Goal: Check status: Check status

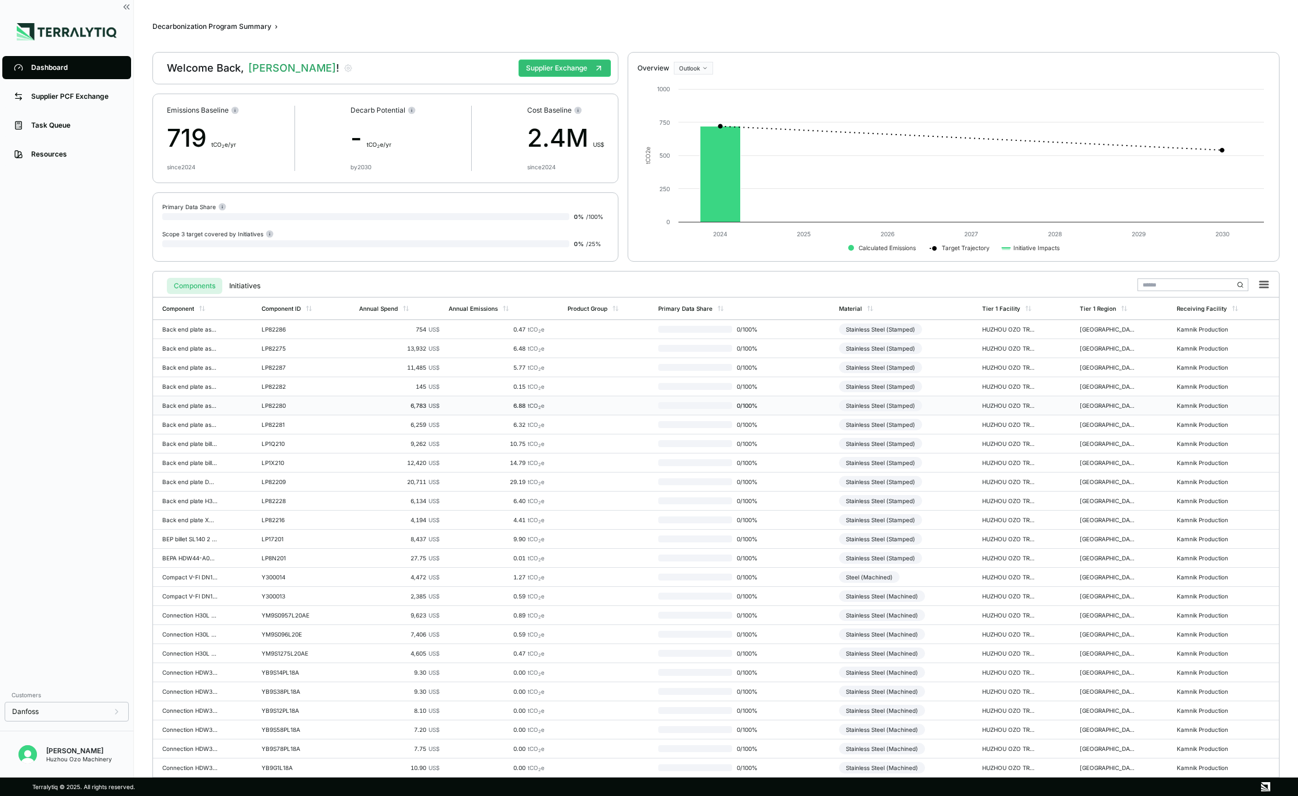
scroll to position [24, 0]
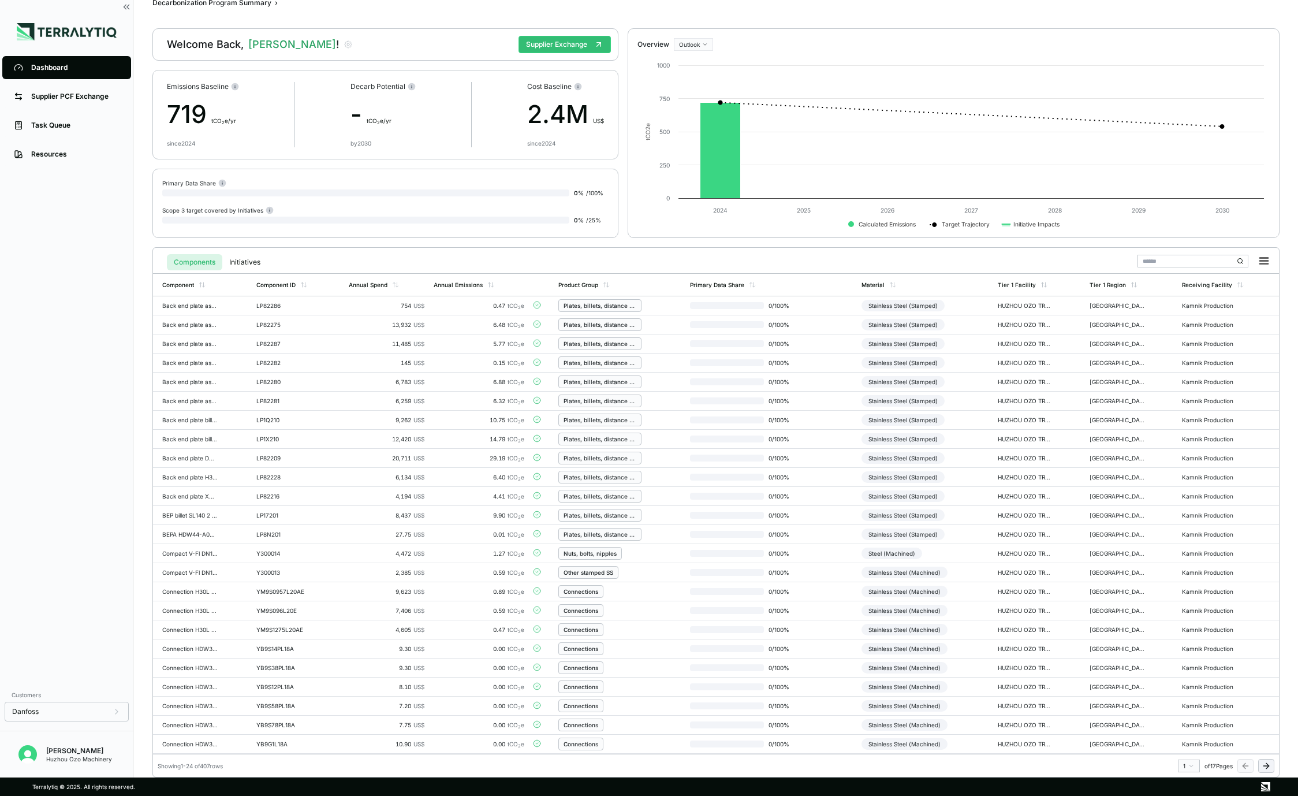
click at [1264, 766] on icon at bounding box center [1266, 765] width 9 height 9
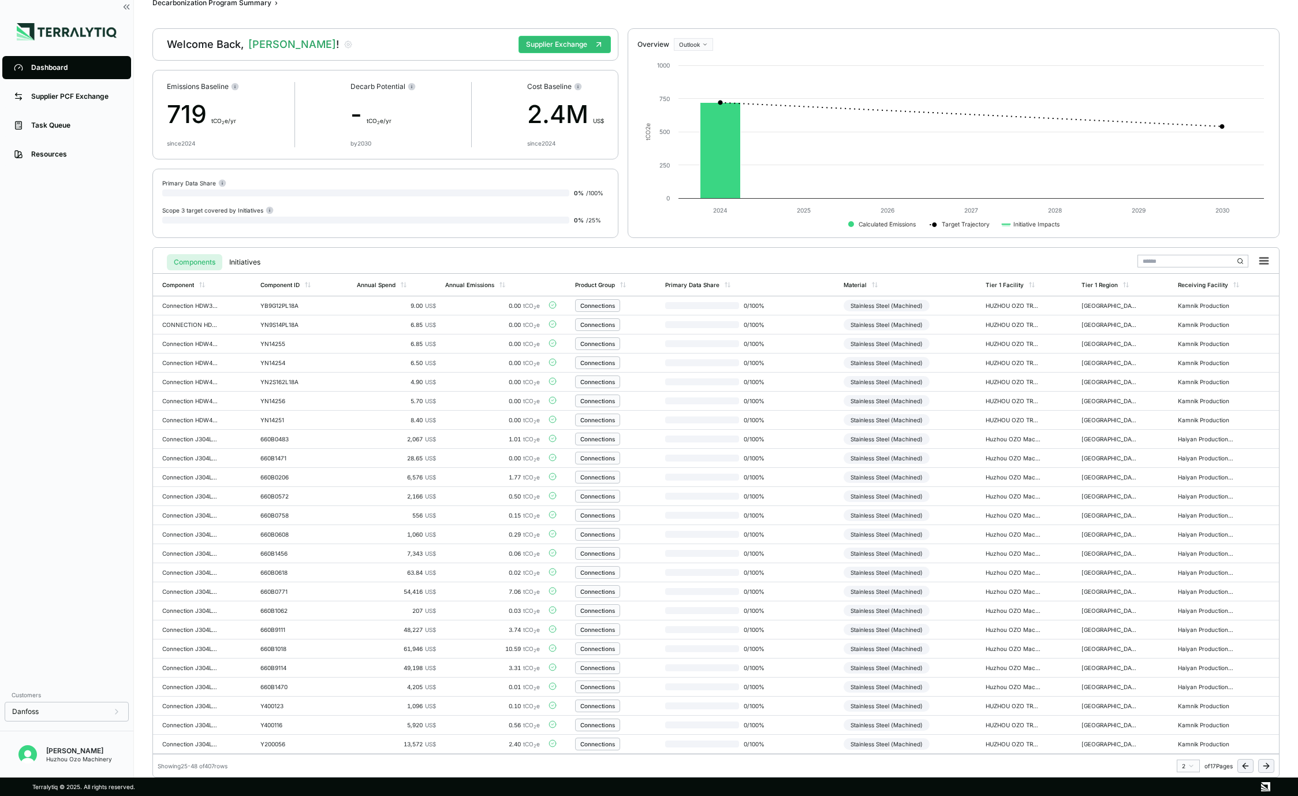
click at [1264, 766] on icon at bounding box center [1266, 765] width 9 height 9
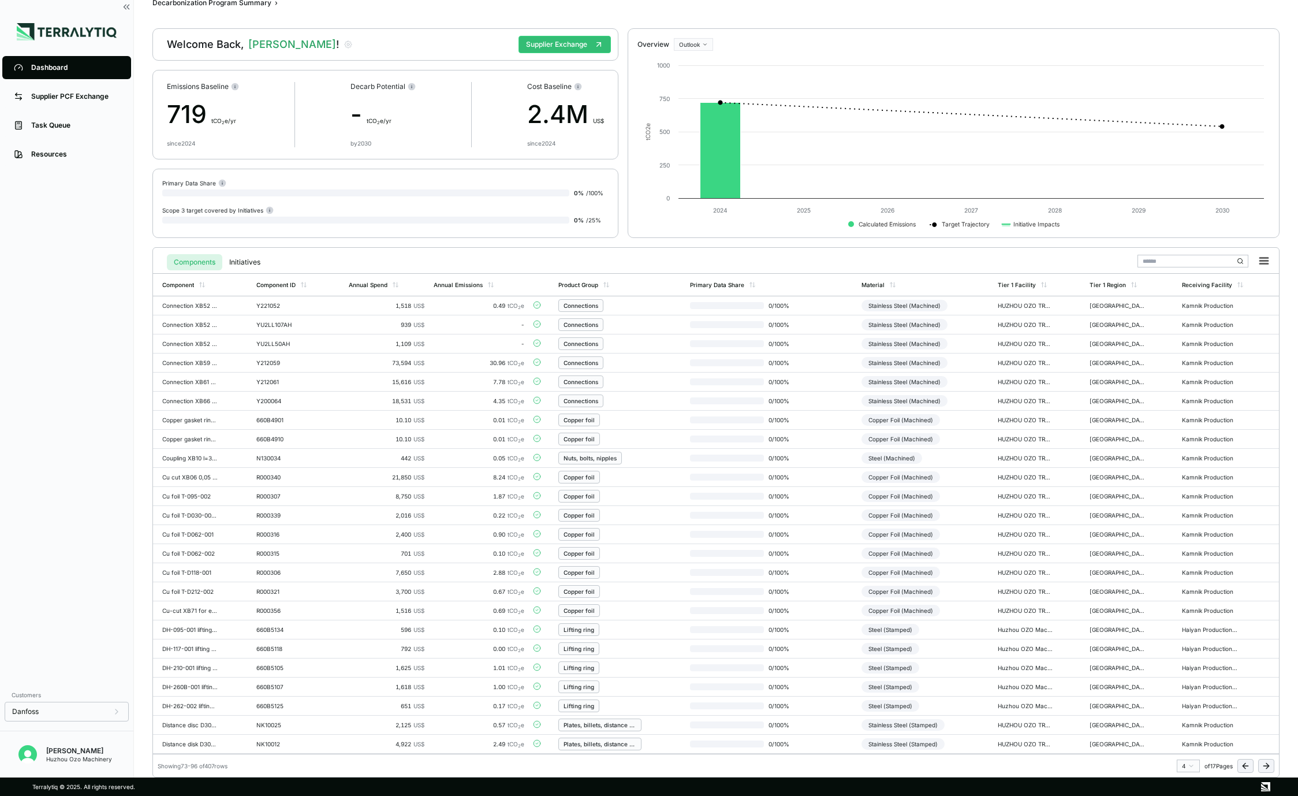
click at [1264, 766] on icon at bounding box center [1266, 765] width 9 height 9
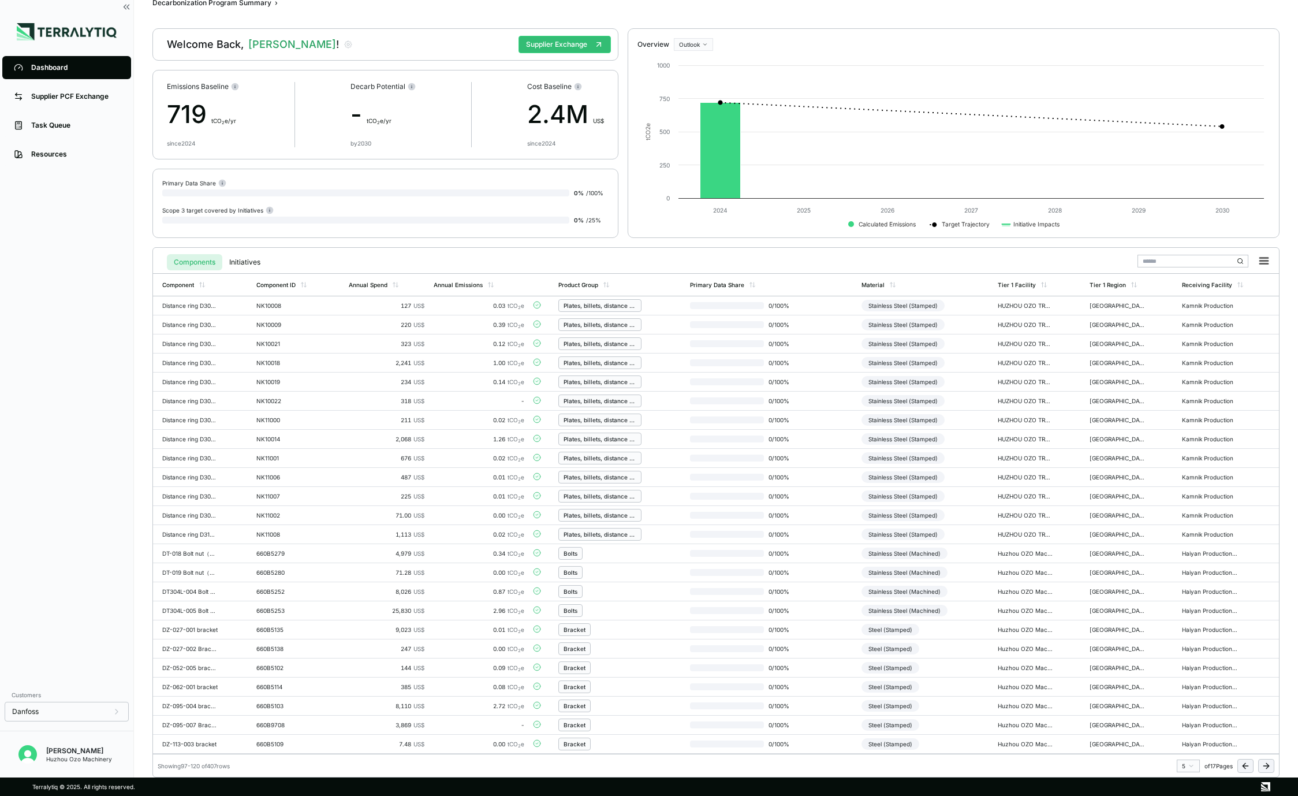
click at [1264, 766] on icon at bounding box center [1266, 765] width 9 height 9
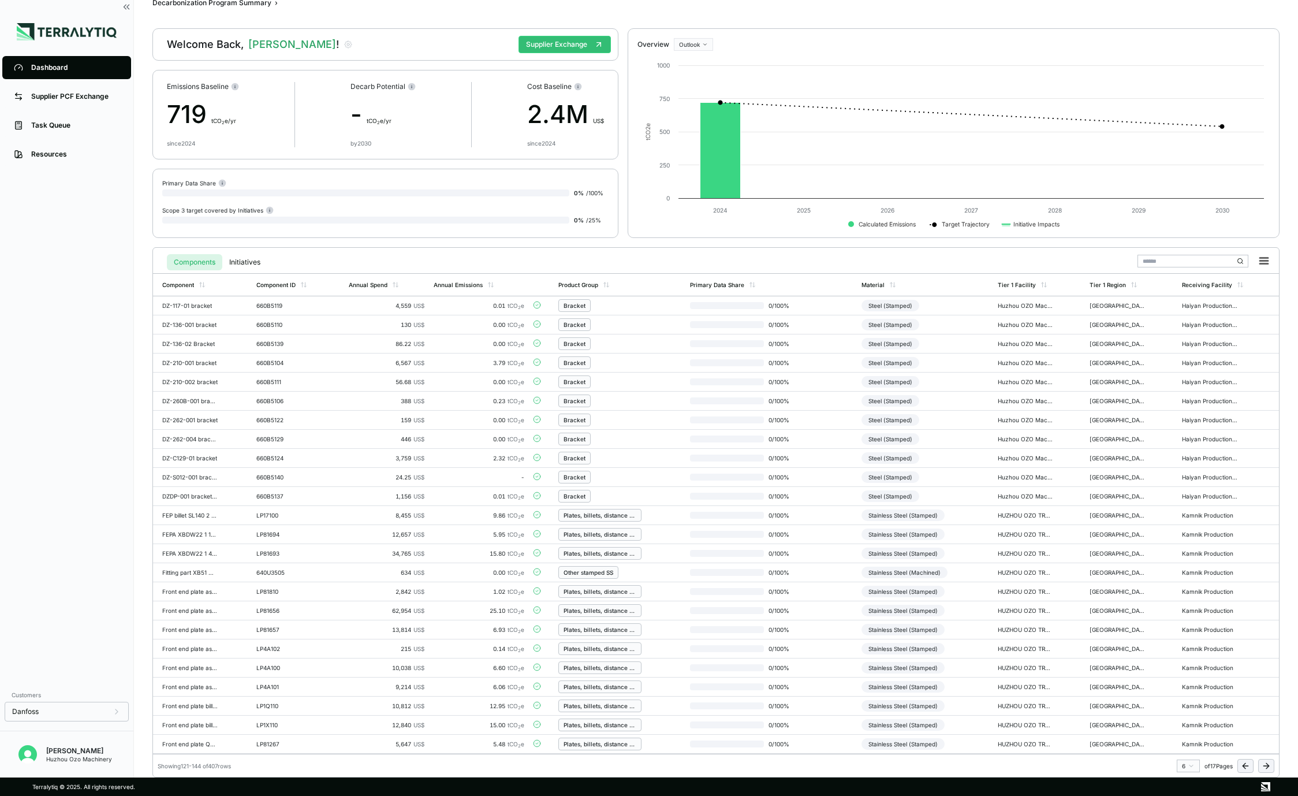
click at [1264, 766] on icon at bounding box center [1266, 765] width 9 height 9
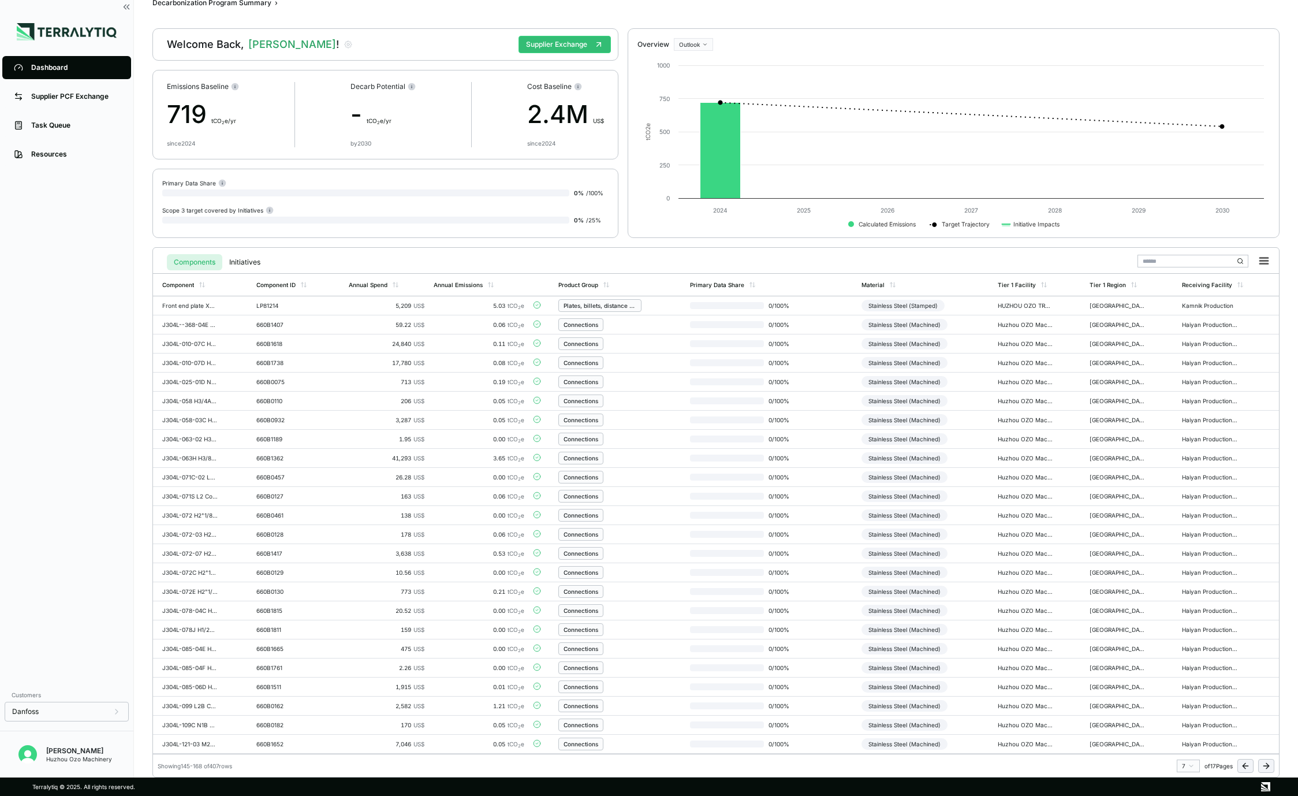
click at [1264, 766] on icon at bounding box center [1266, 765] width 9 height 9
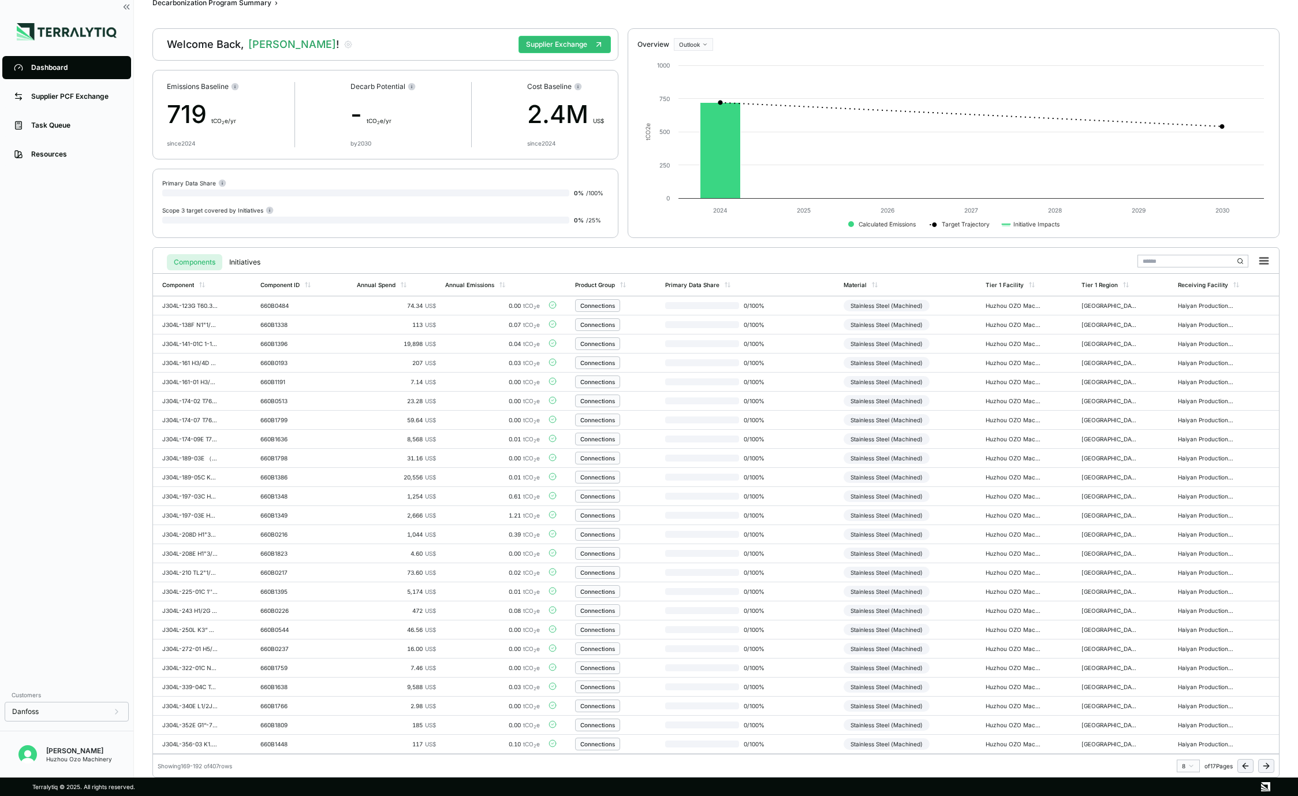
click at [1264, 766] on icon at bounding box center [1266, 765] width 9 height 9
click at [1264, 767] on icon at bounding box center [1266, 765] width 9 height 9
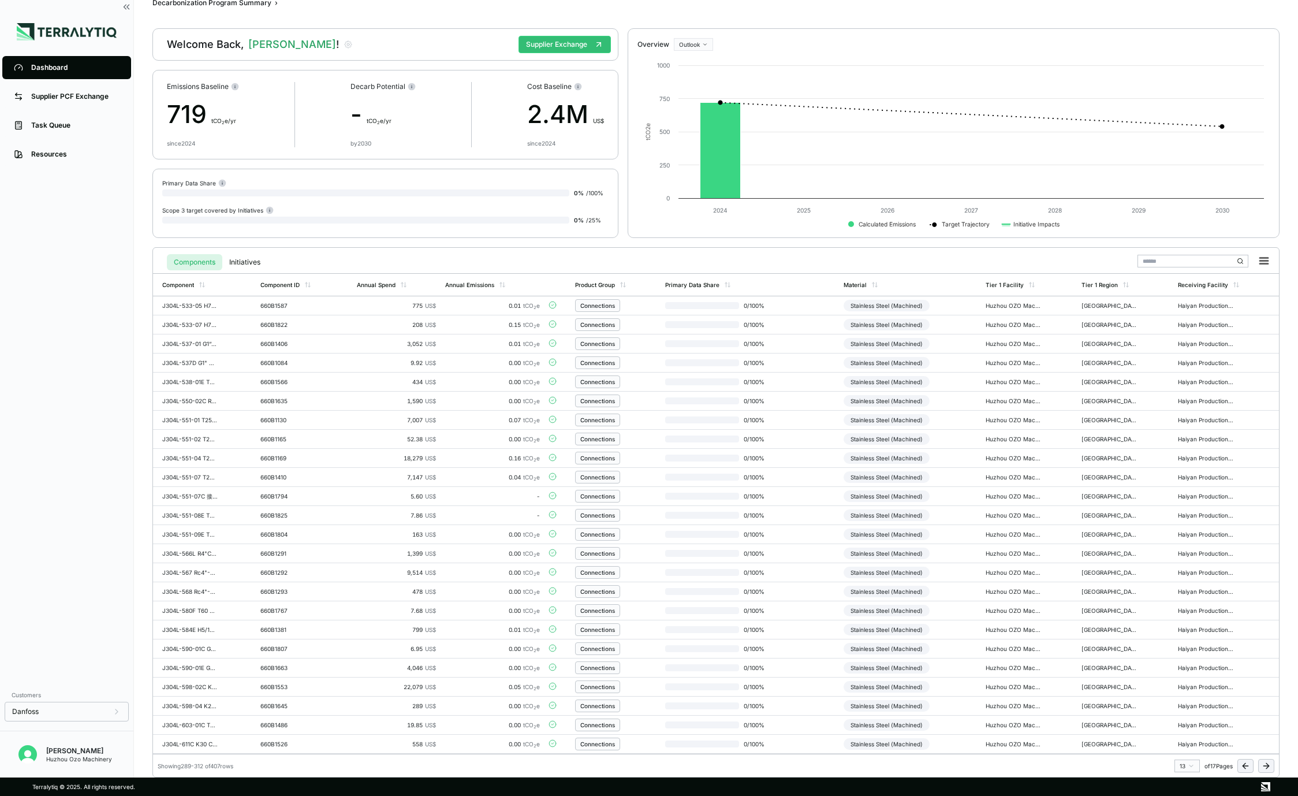
click at [1264, 767] on icon at bounding box center [1266, 765] width 9 height 9
